Goal: Task Accomplishment & Management: Manage account settings

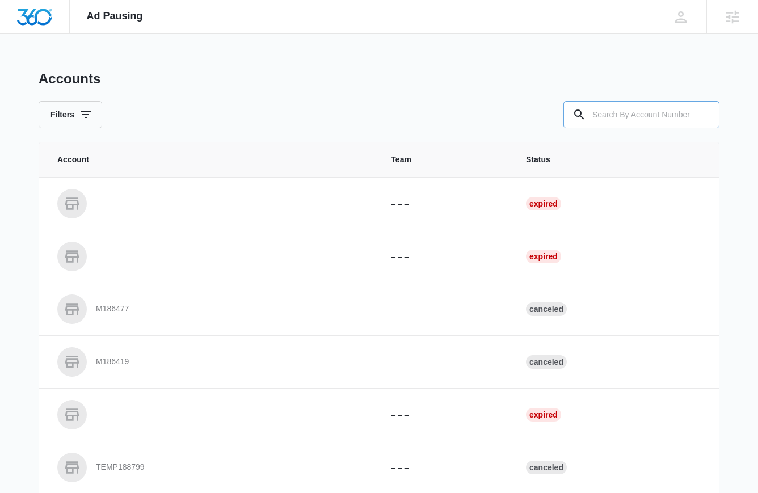
click at [653, 126] on input "text" at bounding box center [641, 114] width 156 height 27
type input "M338443"
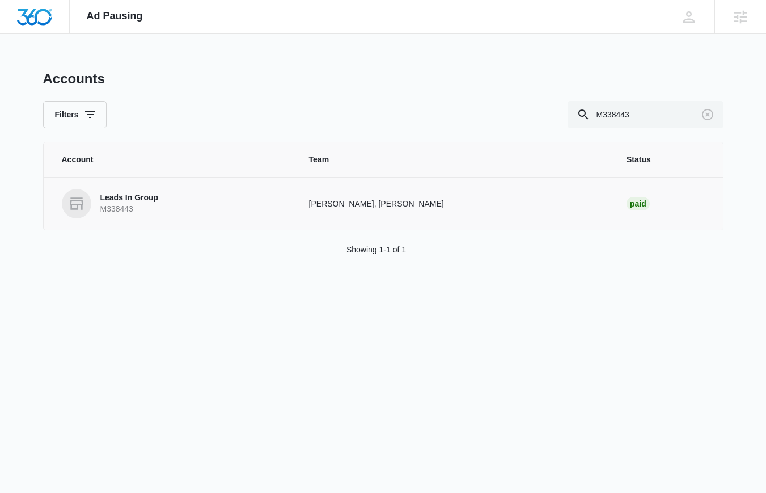
click at [113, 202] on p "Leads In Group" at bounding box center [129, 197] width 58 height 11
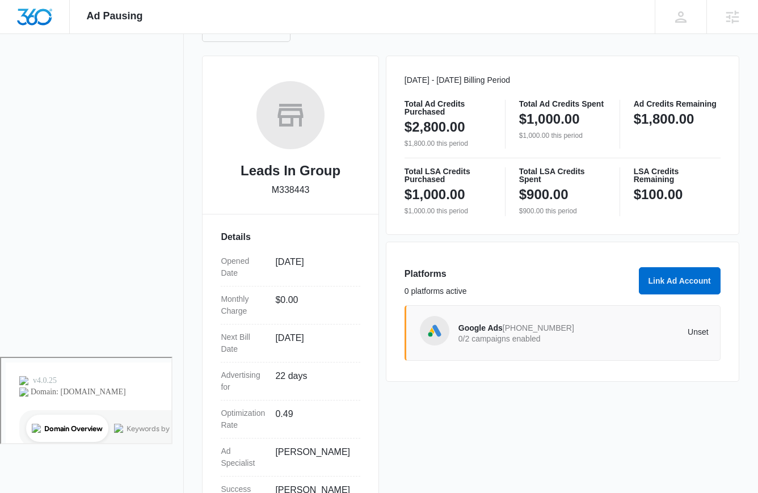
scroll to position [138, 0]
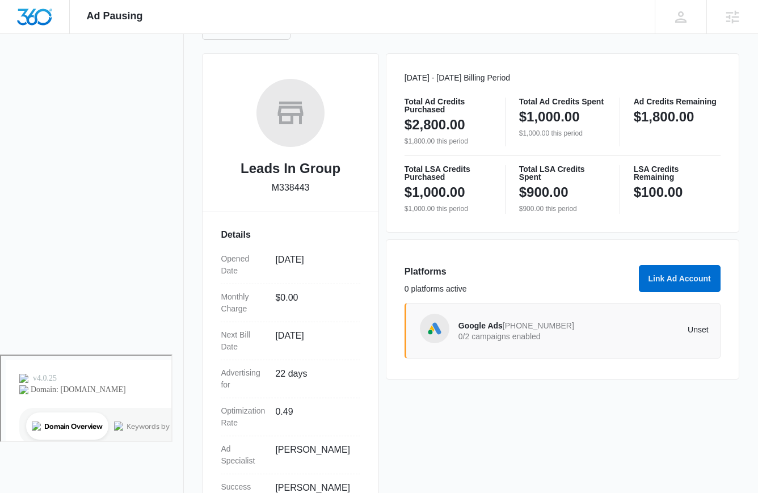
click at [487, 324] on span "Google Ads" at bounding box center [480, 325] width 44 height 9
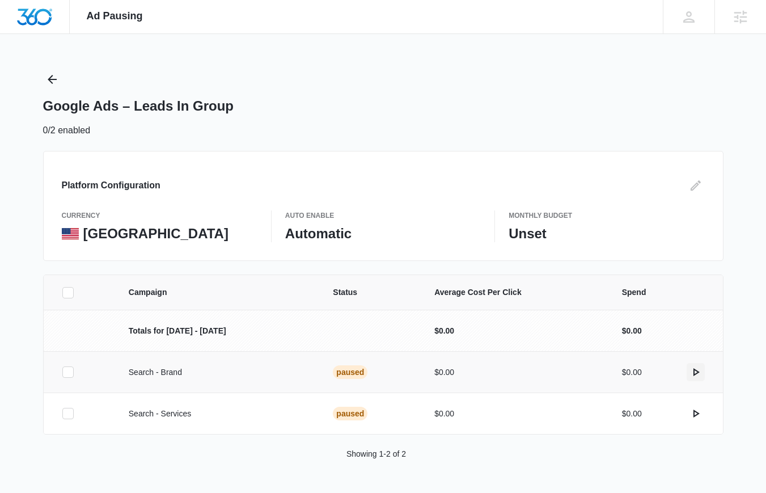
click at [692, 372] on icon "actions.activate" at bounding box center [696, 372] width 14 height 14
click at [697, 415] on icon "actions.activate" at bounding box center [696, 414] width 14 height 14
click at [378, 26] on p "1 campaign failed to activate" at bounding box center [392, 25] width 115 height 14
click at [695, 179] on icon "Edit" at bounding box center [696, 186] width 14 height 14
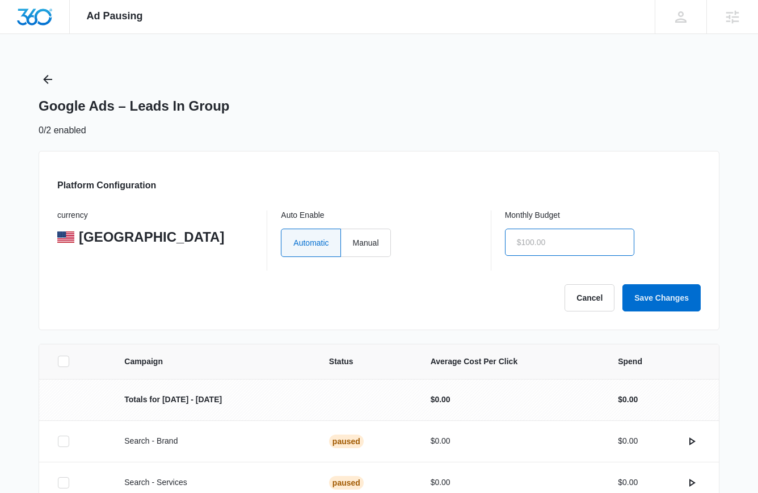
click at [534, 237] on input "text" at bounding box center [569, 242] width 129 height 27
type input "$1,000.00"
click at [657, 296] on button "Save Changes" at bounding box center [661, 297] width 78 height 27
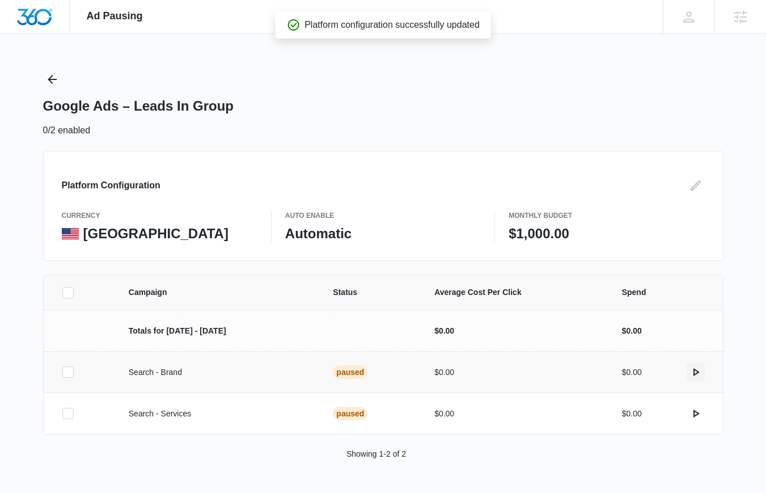
click at [696, 372] on icon "actions.activate" at bounding box center [696, 372] width 14 height 14
click at [695, 376] on icon "actions.activate" at bounding box center [696, 372] width 14 height 14
click at [694, 410] on icon "actions.activate" at bounding box center [697, 413] width 6 height 8
